Goal: Task Accomplishment & Management: Complete application form

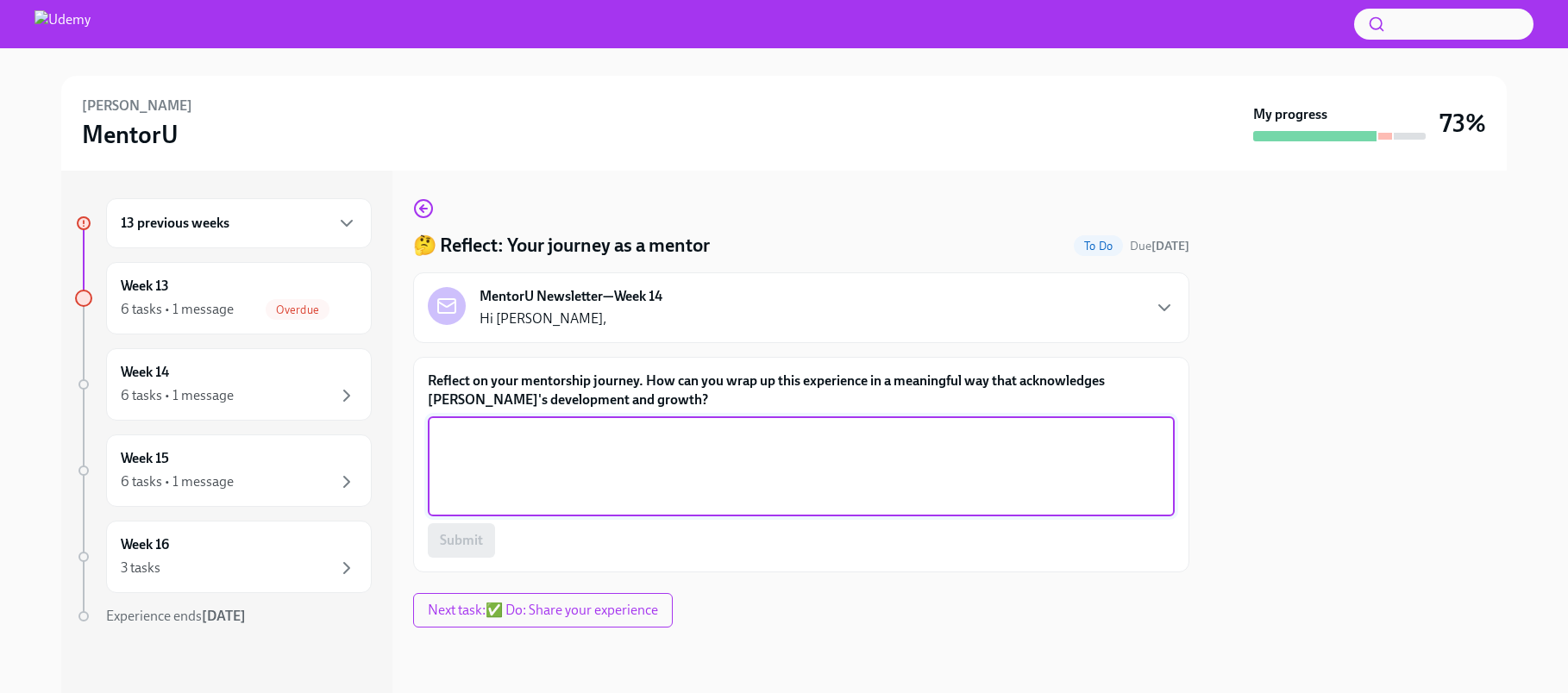
click at [693, 434] on textarea "Reflect on your mentorship journey. How can you wrap up this experience in a me…" at bounding box center [802, 466] width 726 height 83
click at [561, 438] on textarea "Ask her to consider neing a mentor in future rounds for more" at bounding box center [802, 466] width 726 height 83
drag, startPoint x: 481, startPoint y: 438, endPoint x: 464, endPoint y: 439, distance: 17.0
click at [464, 439] on textarea "Ask her to consider being a mentor in future rounds for more" at bounding box center [802, 466] width 726 height 83
click at [860, 440] on textarea "Ask Niamh to consider being a mentor in future rounds for more" at bounding box center [802, 466] width 726 height 83
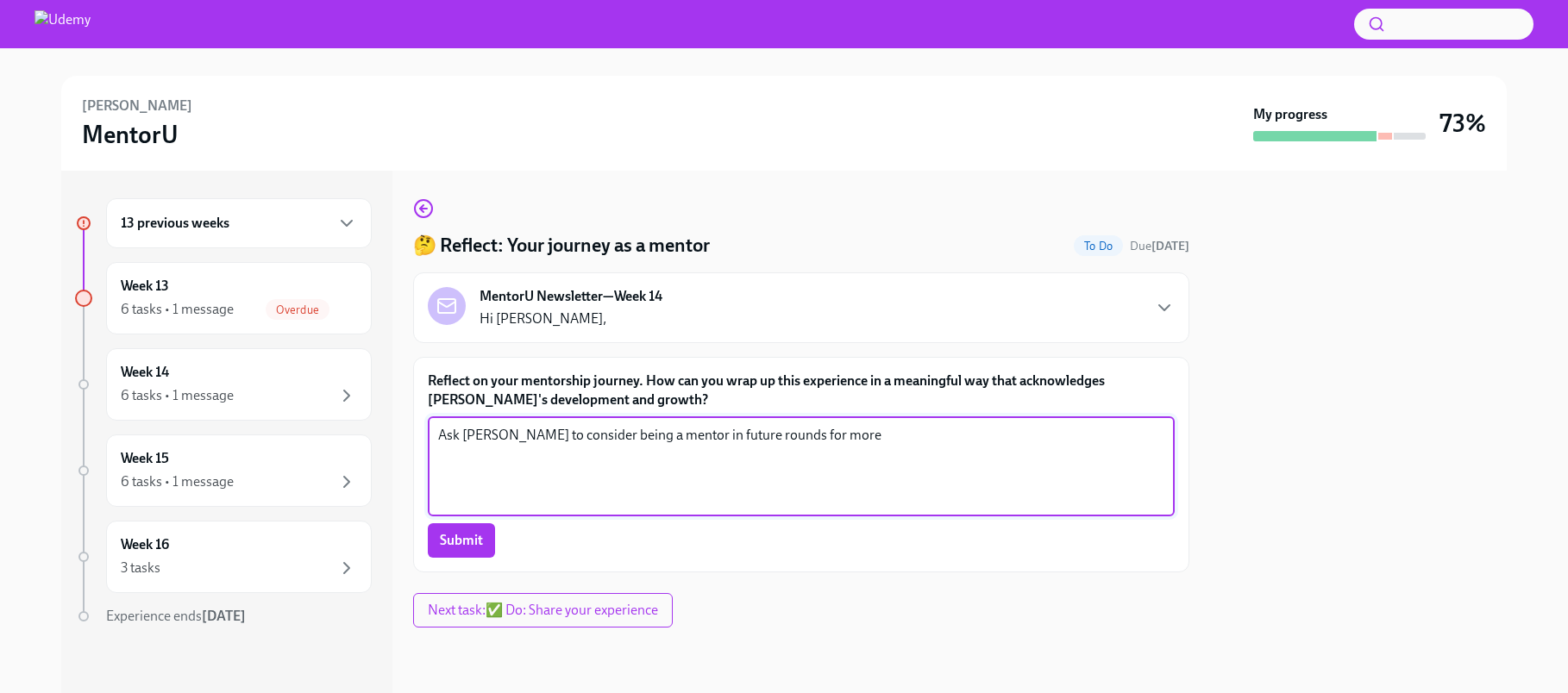
drag, startPoint x: 842, startPoint y: 431, endPoint x: 715, endPoint y: 438, distance: 127.2
click at [715, 438] on textarea "Ask Niamh to consider being a mentor in future rounds for more" at bounding box center [802, 466] width 726 height 83
click at [718, 437] on textarea "Ask Niamh to consider being a mentor in future rounds for more" at bounding box center [802, 466] width 726 height 83
click at [729, 437] on textarea "Ask Niamh to consider being a mentor in future mentorU rounds for more" at bounding box center [802, 466] width 726 height 83
drag, startPoint x: 853, startPoint y: 437, endPoint x: 810, endPoint y: 438, distance: 43.0
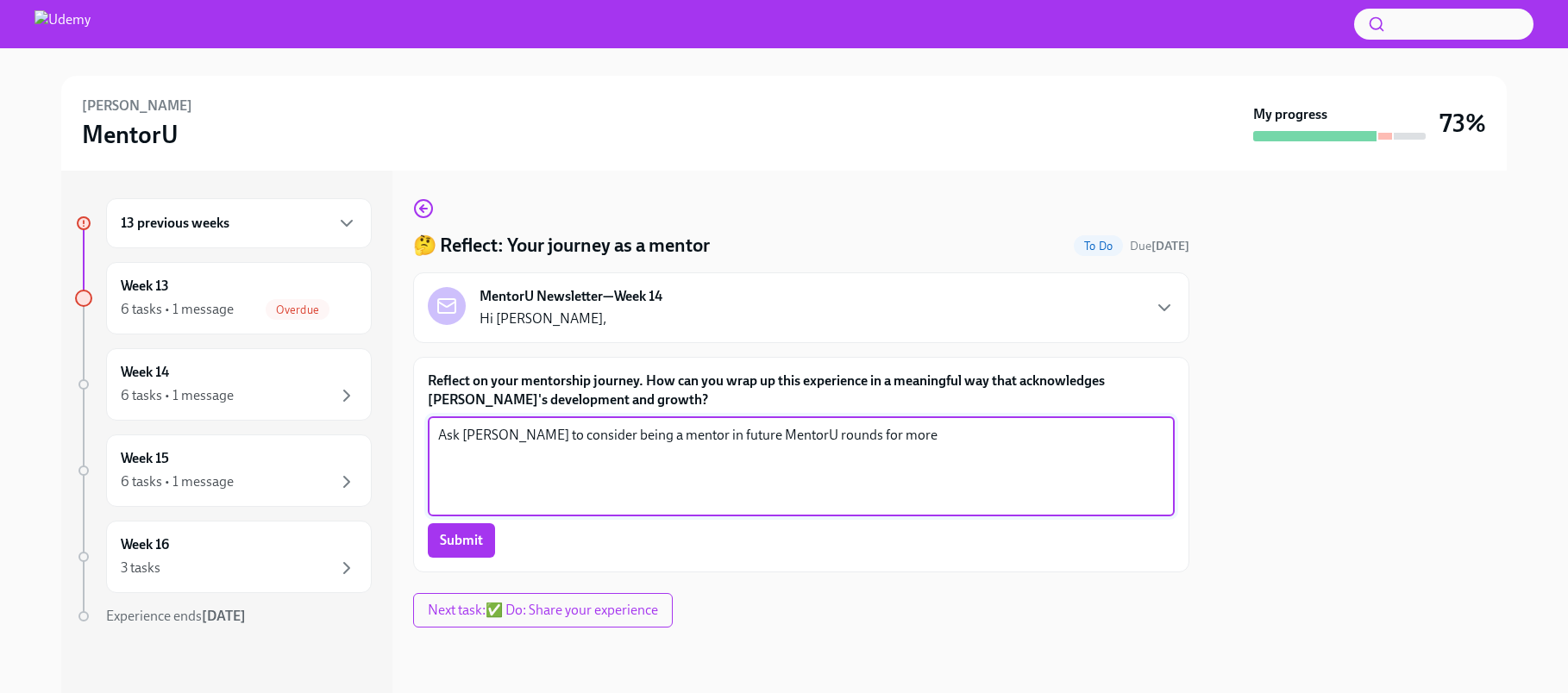
click at [810, 438] on textarea "Ask Niamh to consider being a mentor in future MentorU rounds for more" at bounding box center [802, 466] width 726 height 83
type textarea "Ask Niamh to consider being a mentor in future MentorU round, especially if she…"
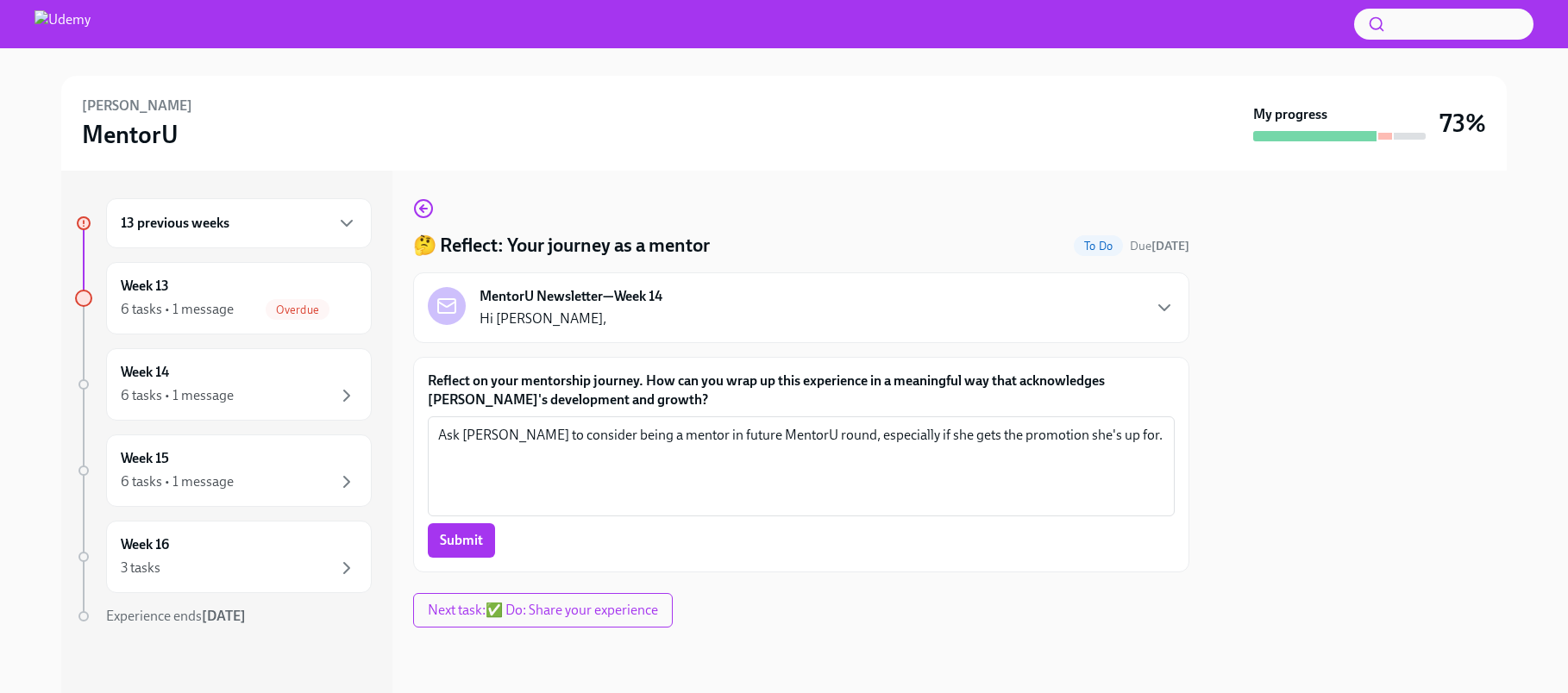
click at [480, 536] on span "Submit" at bounding box center [460, 540] width 43 height 17
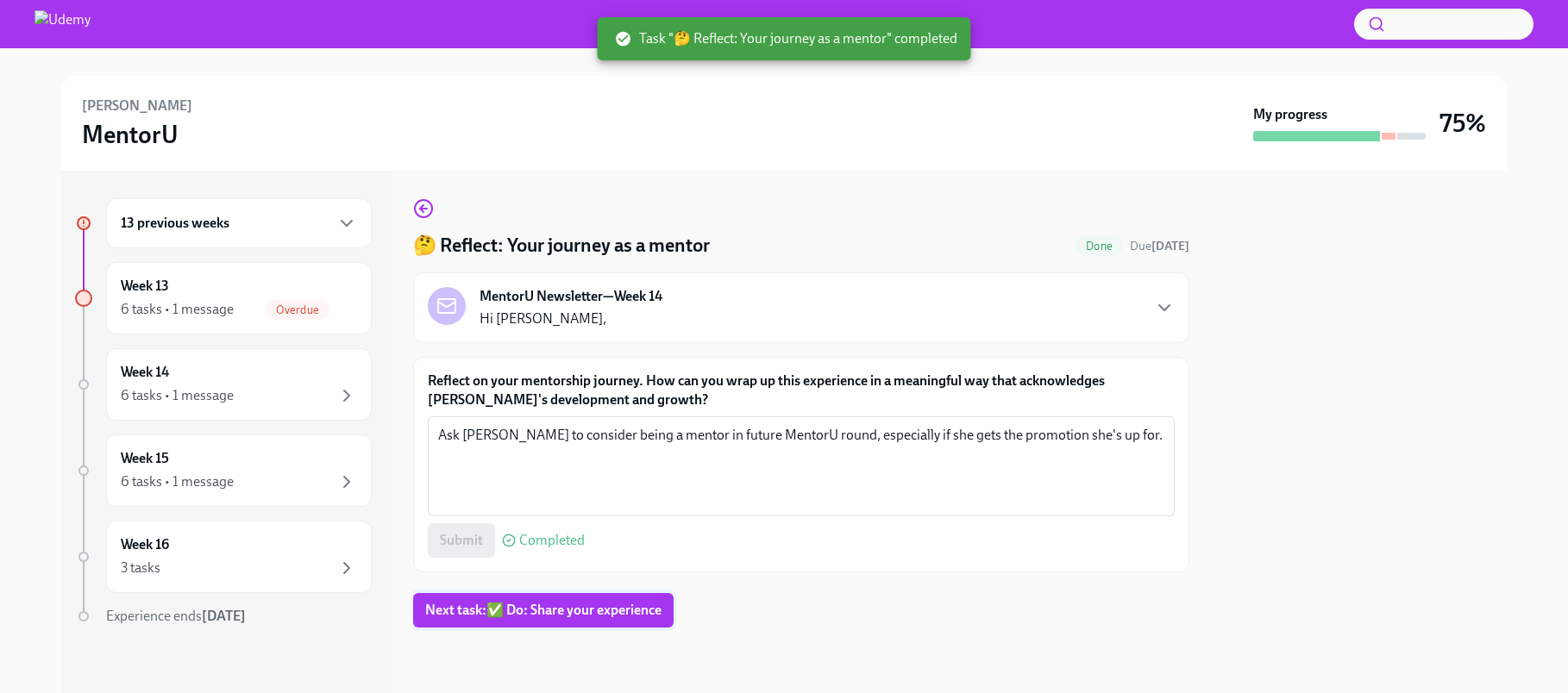
click at [587, 611] on span "Next task : ✅ Do: Share your experience" at bounding box center [543, 610] width 237 height 17
